Goal: Task Accomplishment & Management: Use online tool/utility

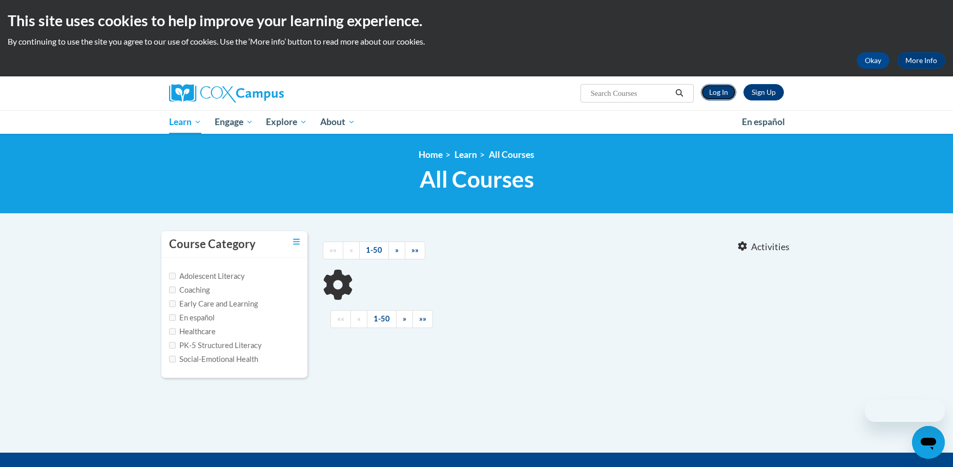
click at [719, 96] on link "Log In" at bounding box center [718, 92] width 35 height 16
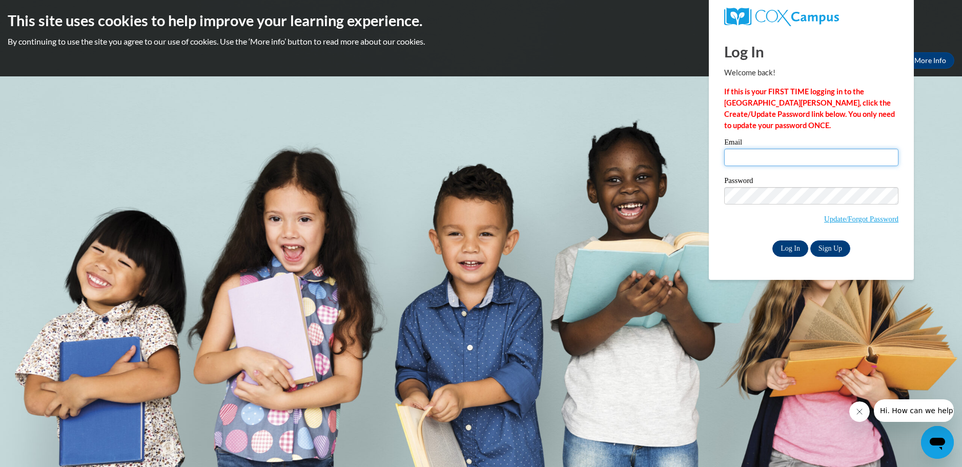
type input "mccorksh@collierschools.com"
click at [790, 248] on input "Log In" at bounding box center [790, 248] width 36 height 16
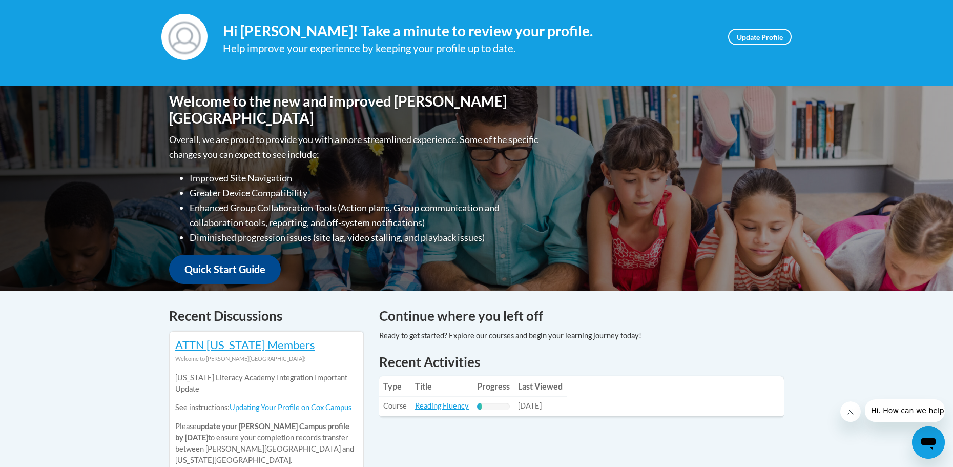
scroll to position [205, 0]
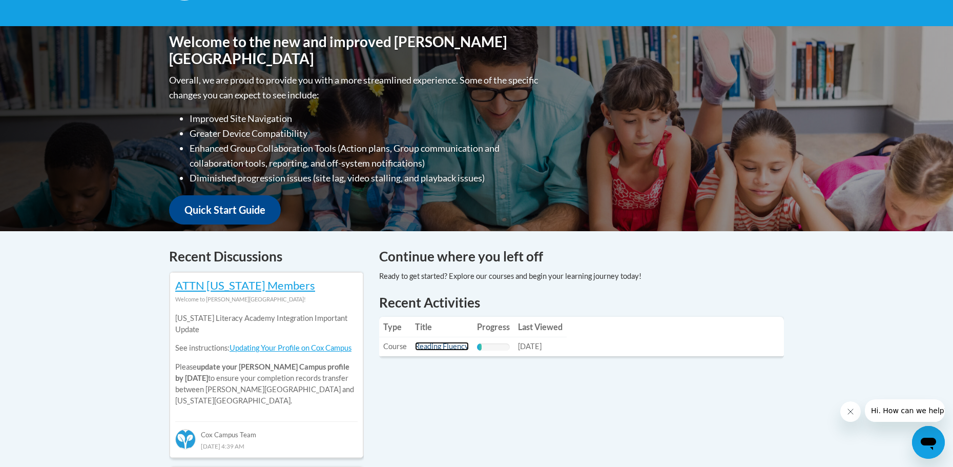
click at [435, 345] on link "Reading Fluency" at bounding box center [442, 346] width 54 height 9
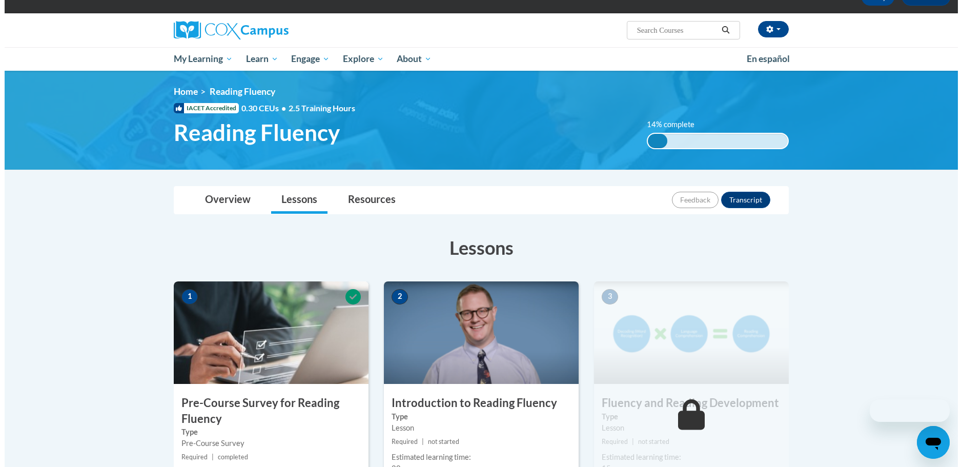
scroll to position [256, 0]
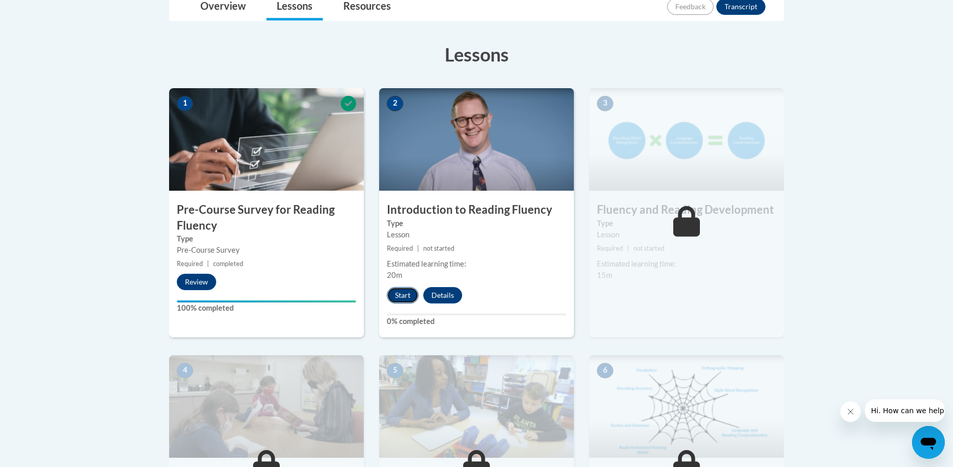
click at [397, 296] on button "Start" at bounding box center [403, 295] width 32 height 16
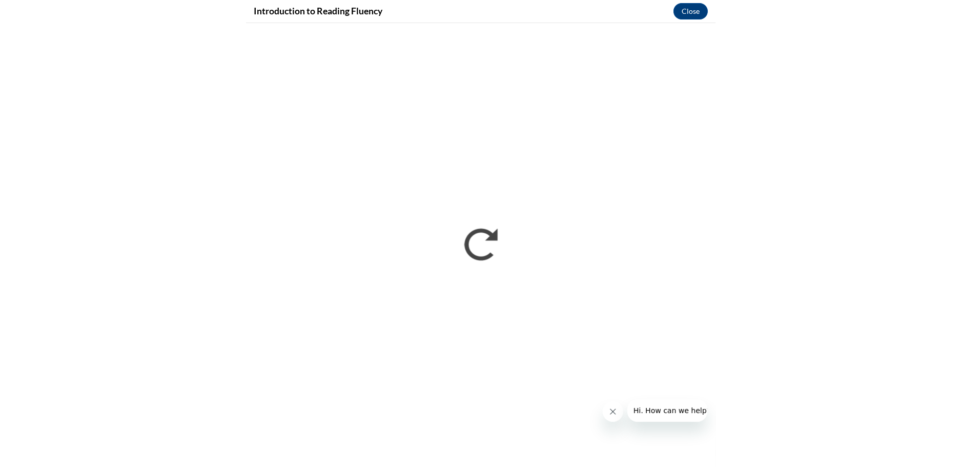
scroll to position [259, 0]
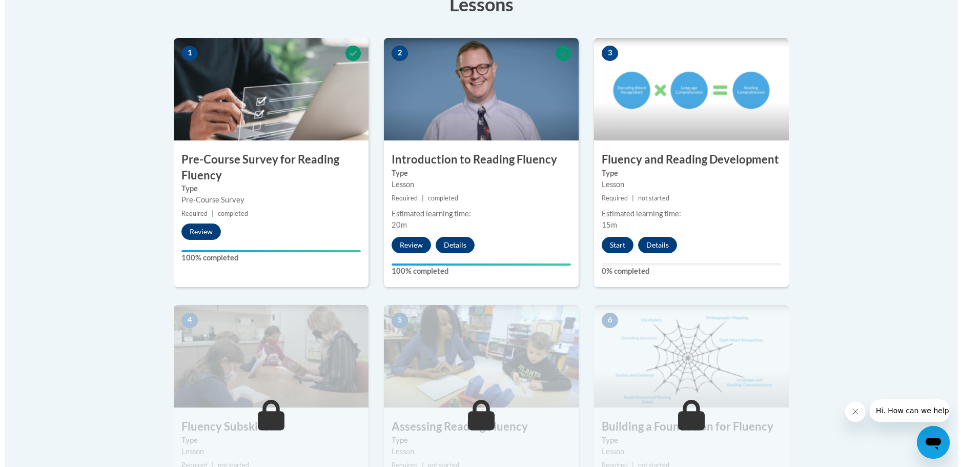
scroll to position [307, 0]
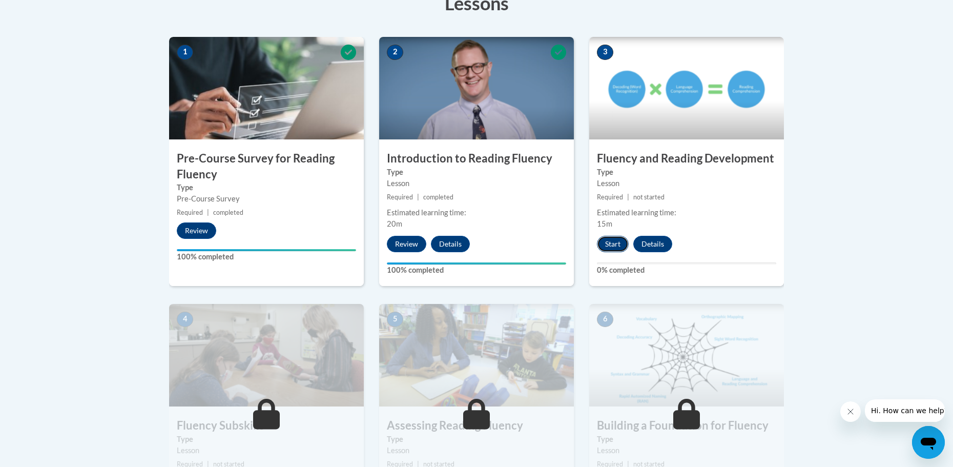
click at [618, 239] on button "Start" at bounding box center [613, 244] width 32 height 16
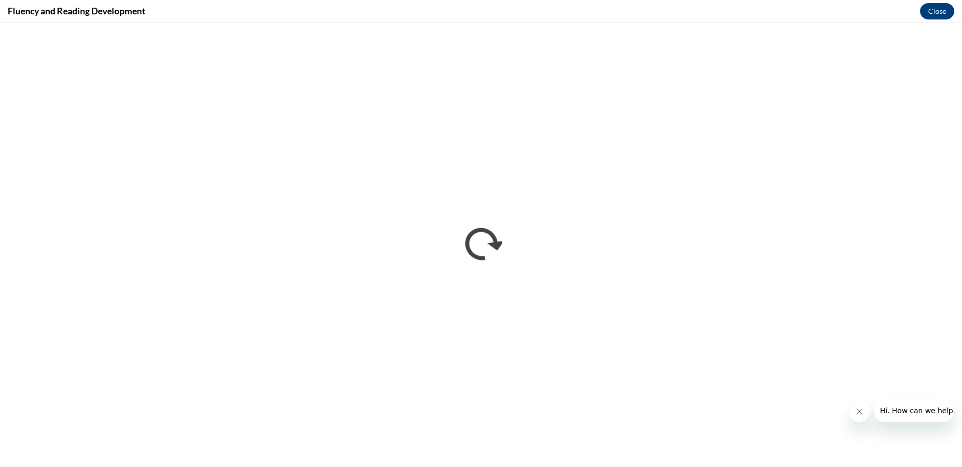
scroll to position [0, 0]
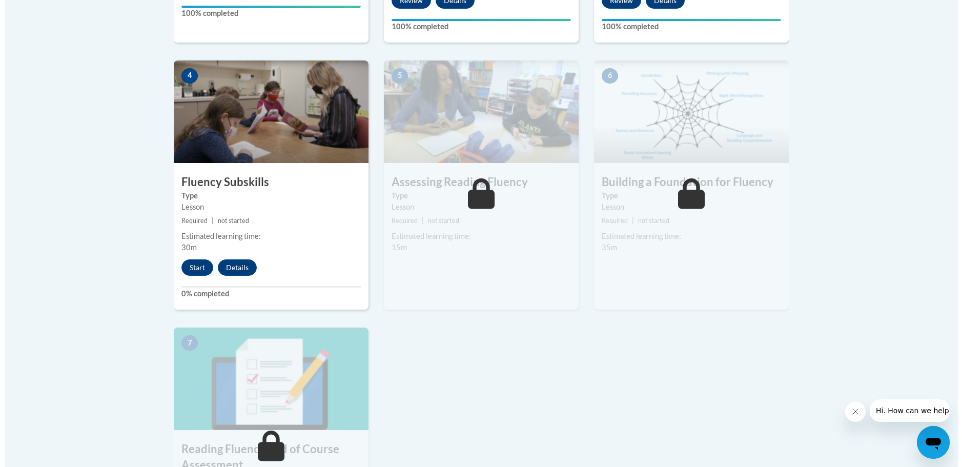
scroll to position [564, 0]
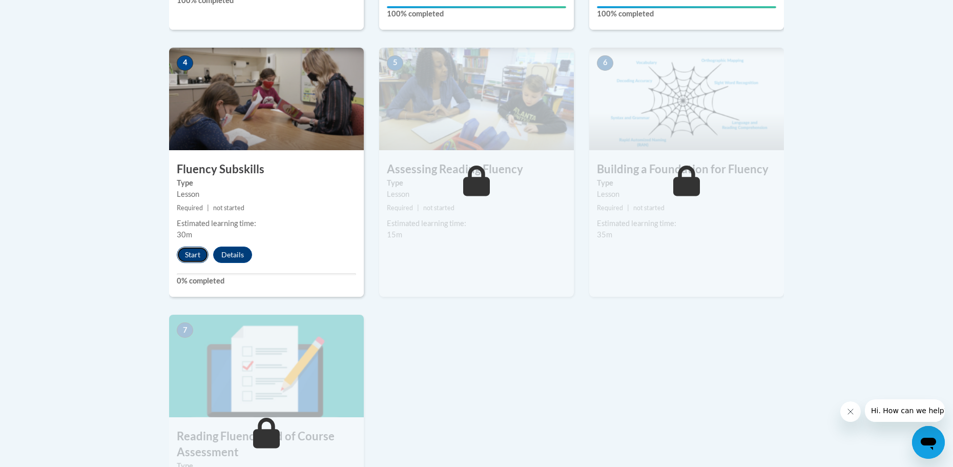
click at [192, 251] on button "Start" at bounding box center [193, 254] width 32 height 16
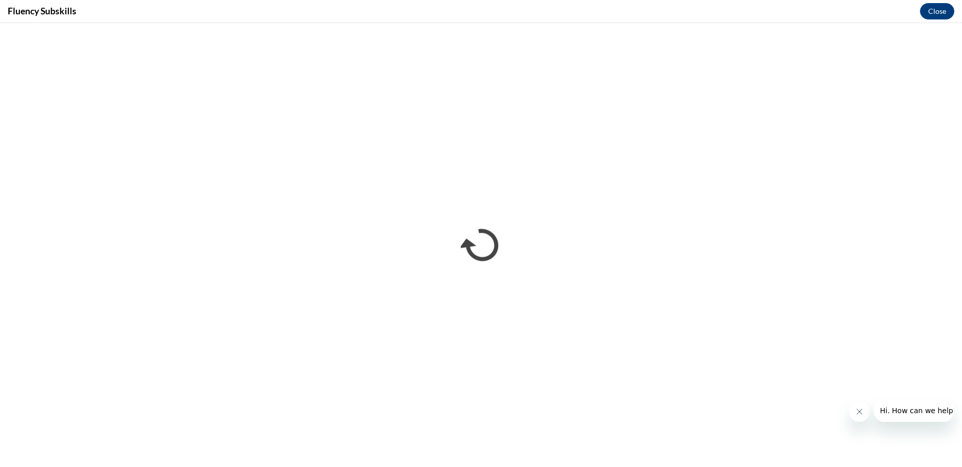
scroll to position [0, 0]
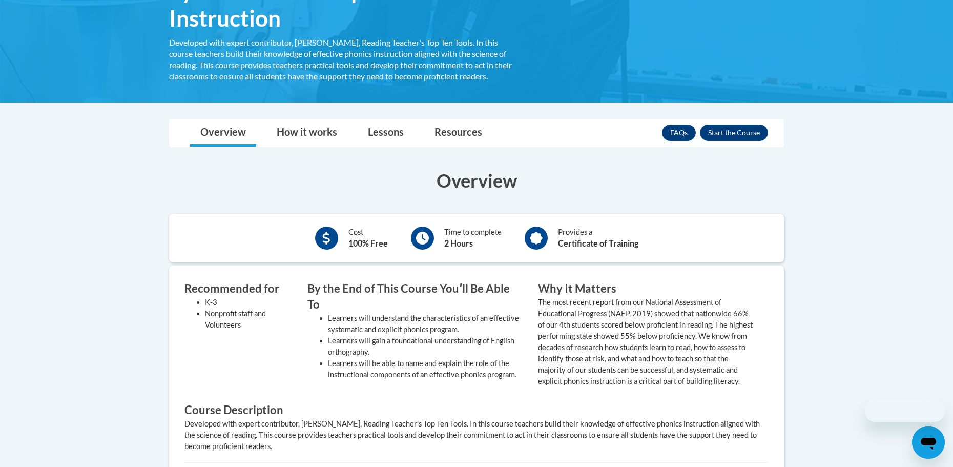
scroll to position [205, 0]
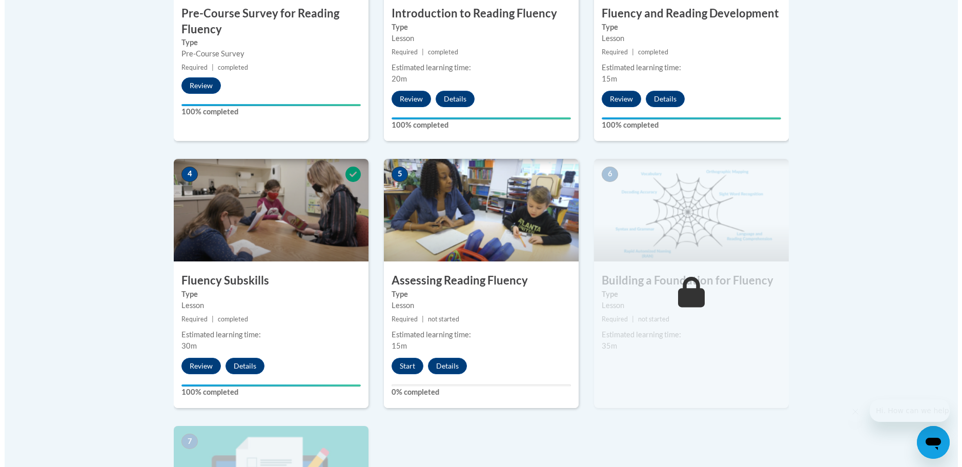
scroll to position [461, 0]
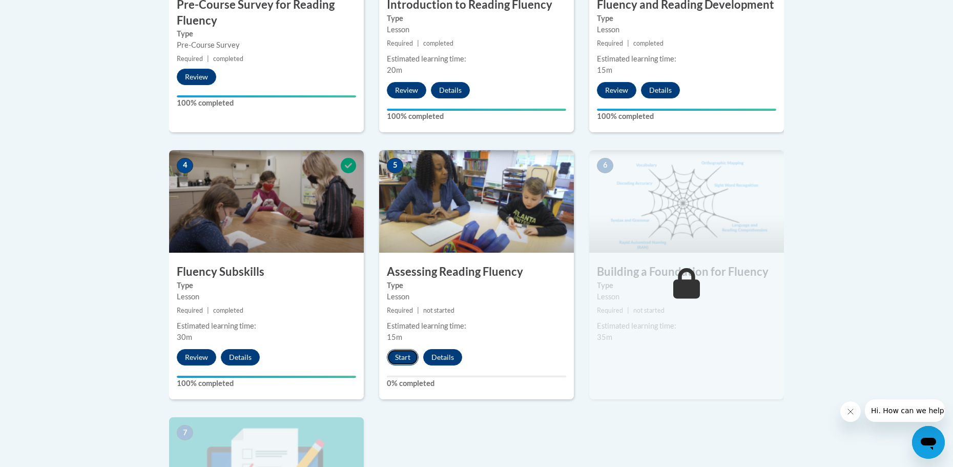
click at [397, 360] on button "Start" at bounding box center [403, 357] width 32 height 16
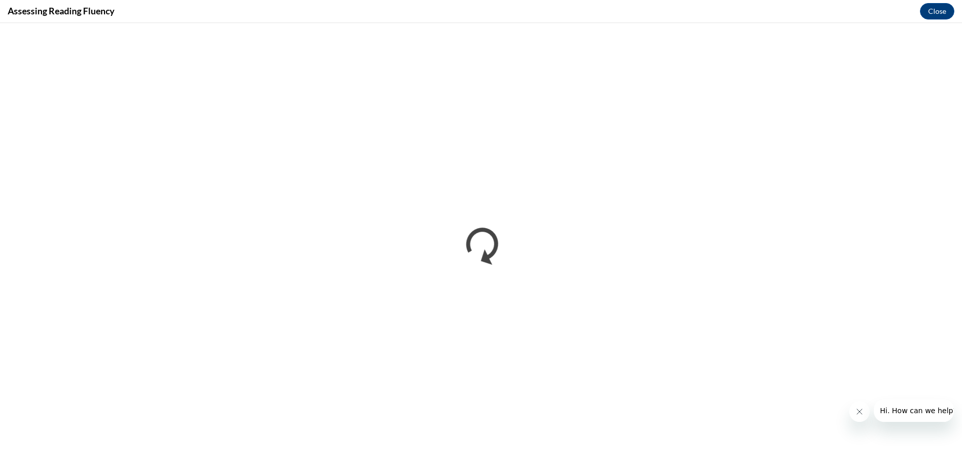
scroll to position [0, 0]
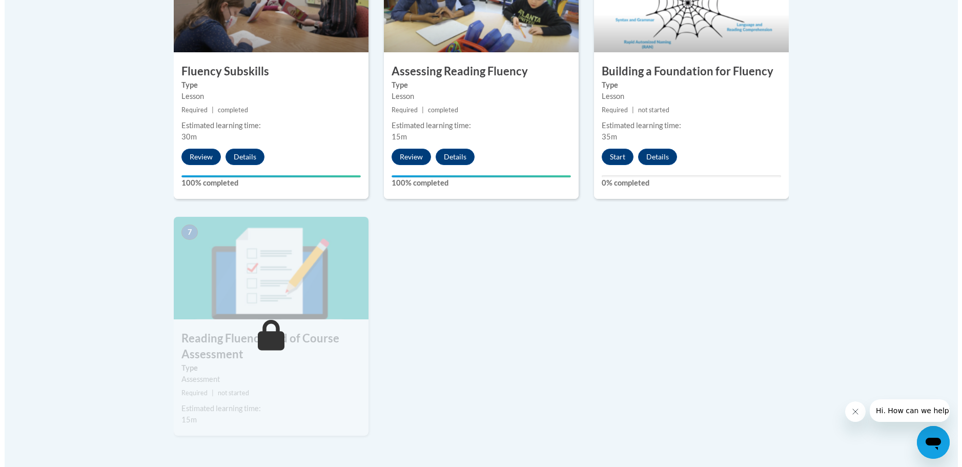
scroll to position [666, 0]
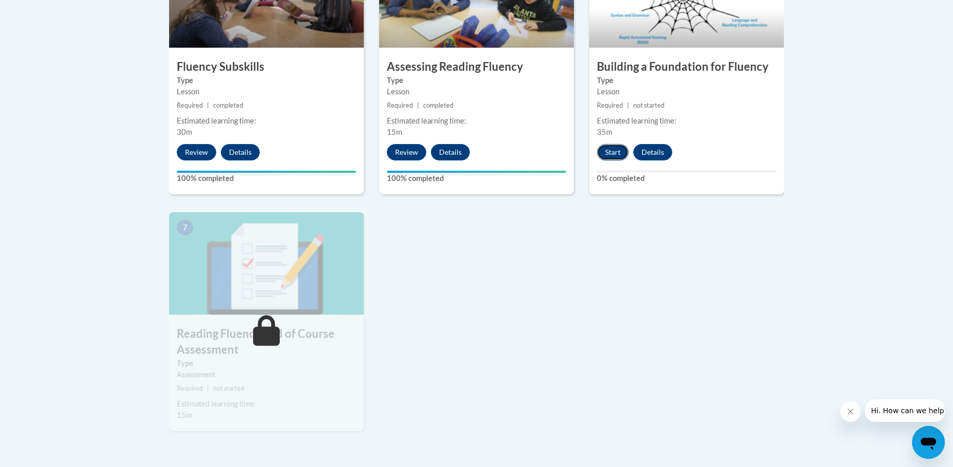
click at [599, 153] on button "Start" at bounding box center [613, 152] width 32 height 16
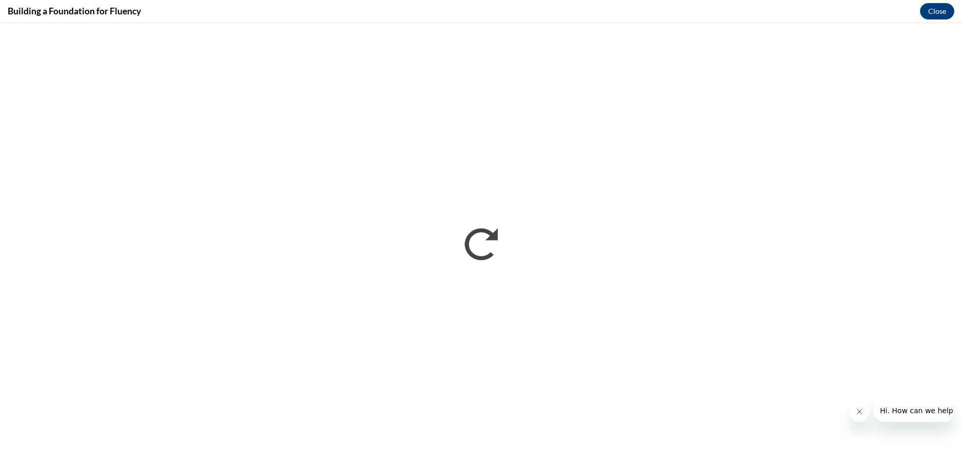
scroll to position [0, 0]
